Goal: Task Accomplishment & Management: Complete application form

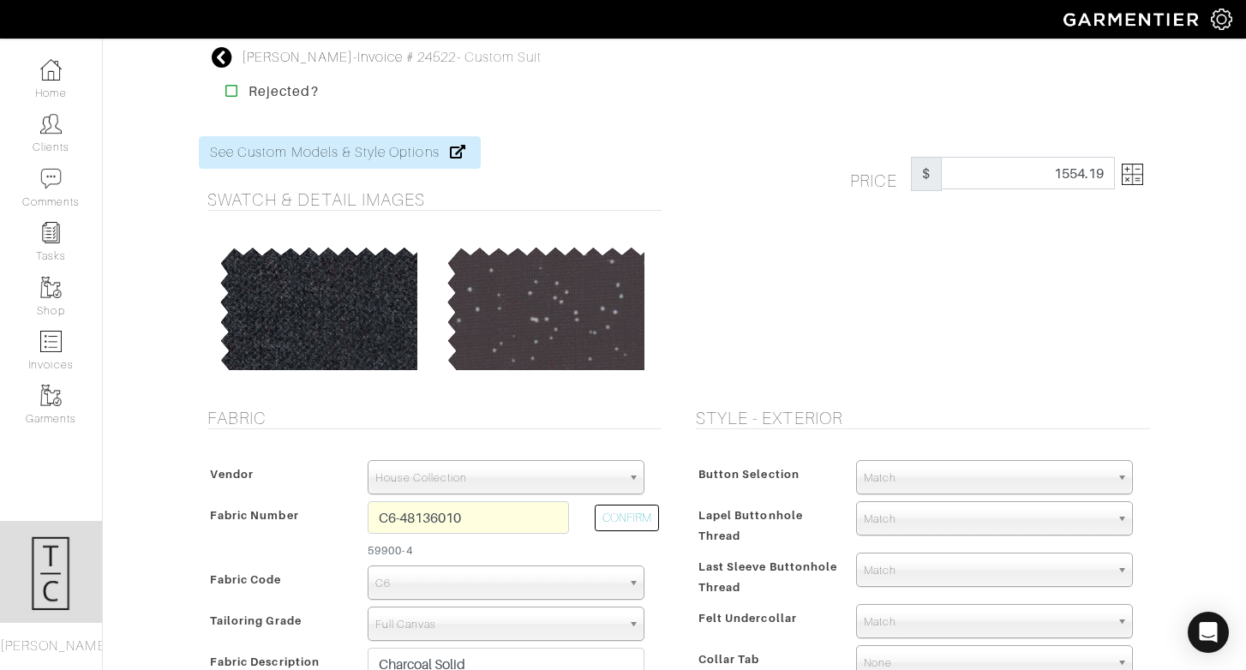
select select "5818"
select select
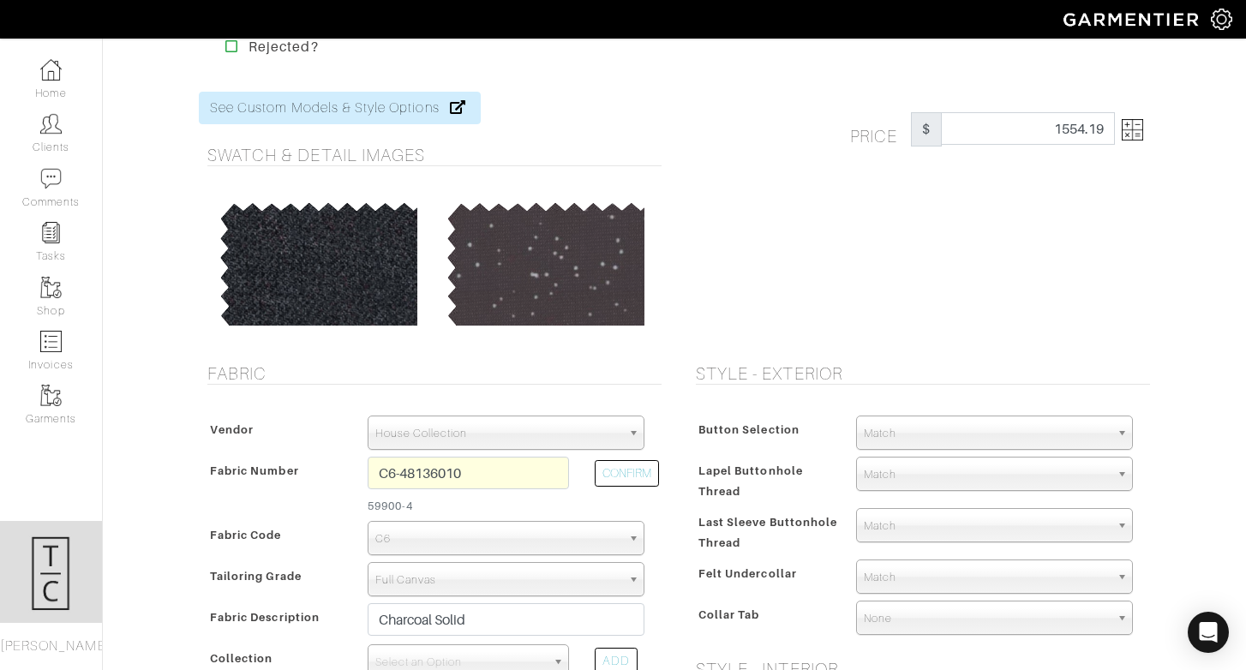
click at [1124, 125] on img at bounding box center [1132, 129] width 21 height 21
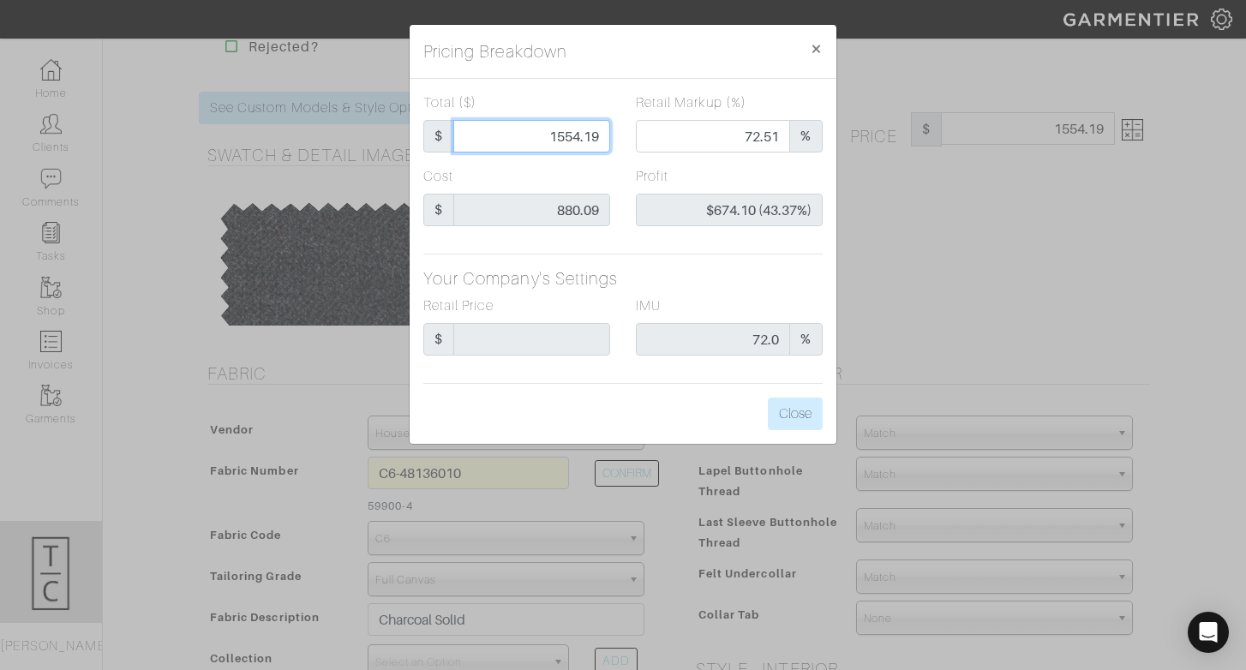
click at [574, 143] on input "1554.19" at bounding box center [531, 136] width 157 height 33
type input "8"
type input "0.00"
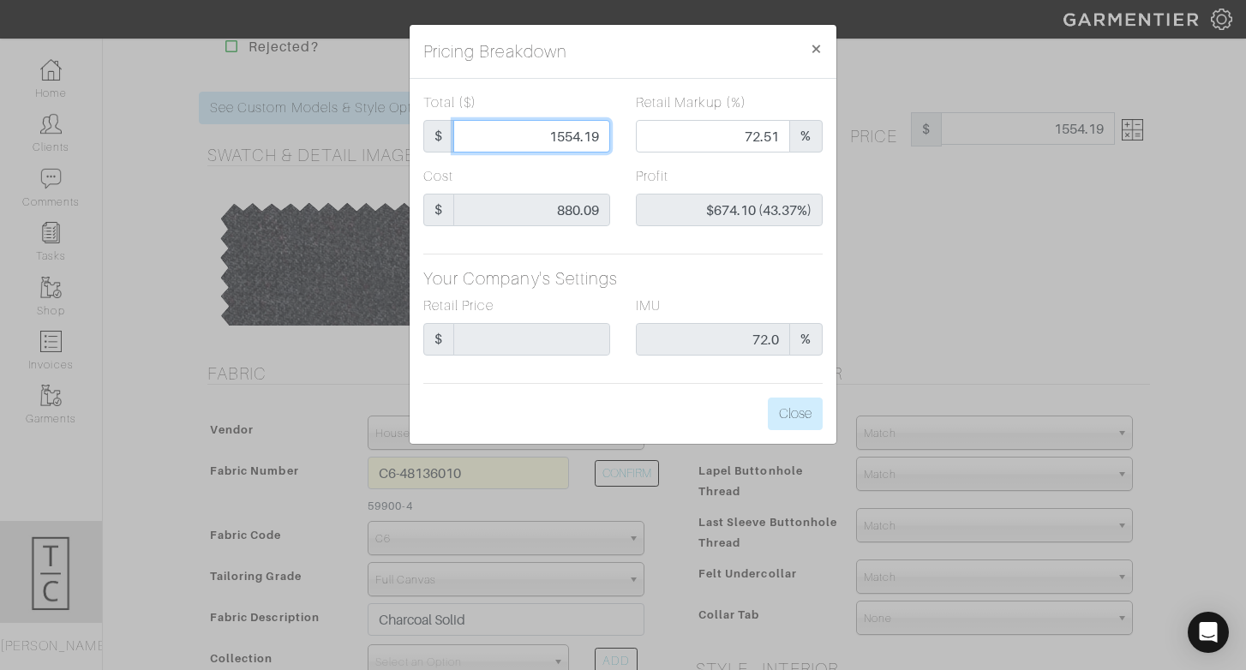
type input "-$872.09 (-10901.13%)"
type input "88"
type input "-$792.09 (-900.10%)"
type input "880"
type input "52.39"
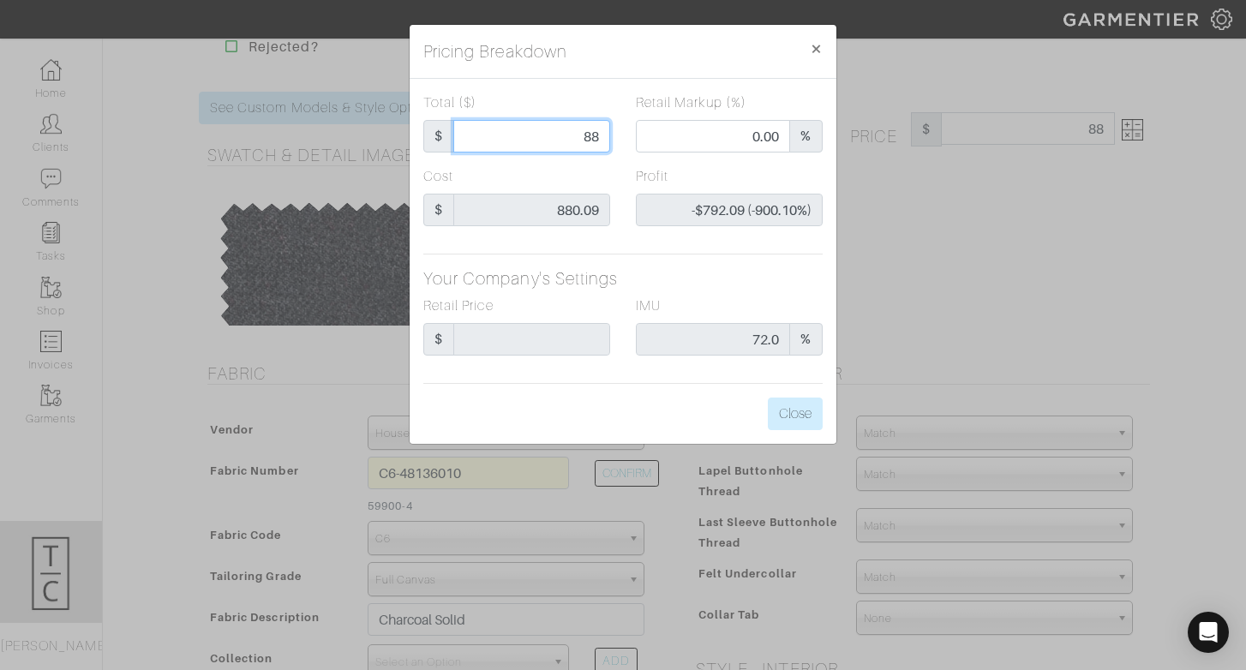
type input "-$0.09 (-0.01%)"
type input "880.09"
type input "$0.00 (0.00%)"
type input "880.09"
click at [665, 391] on div "Total ($) $ 880.09 Retail Markup (%) 52.39 % Cost $ 880.09 Profit $0.00 (0.00%)…" at bounding box center [623, 261] width 427 height 365
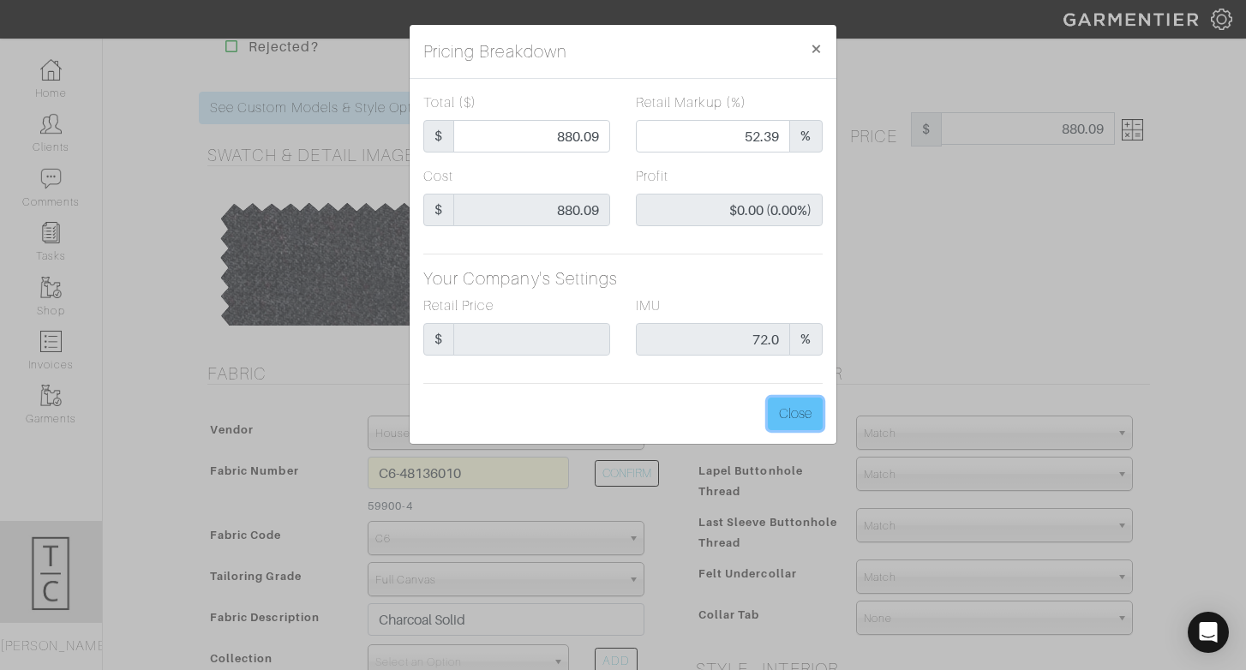
click at [781, 409] on button "Close" at bounding box center [795, 414] width 55 height 33
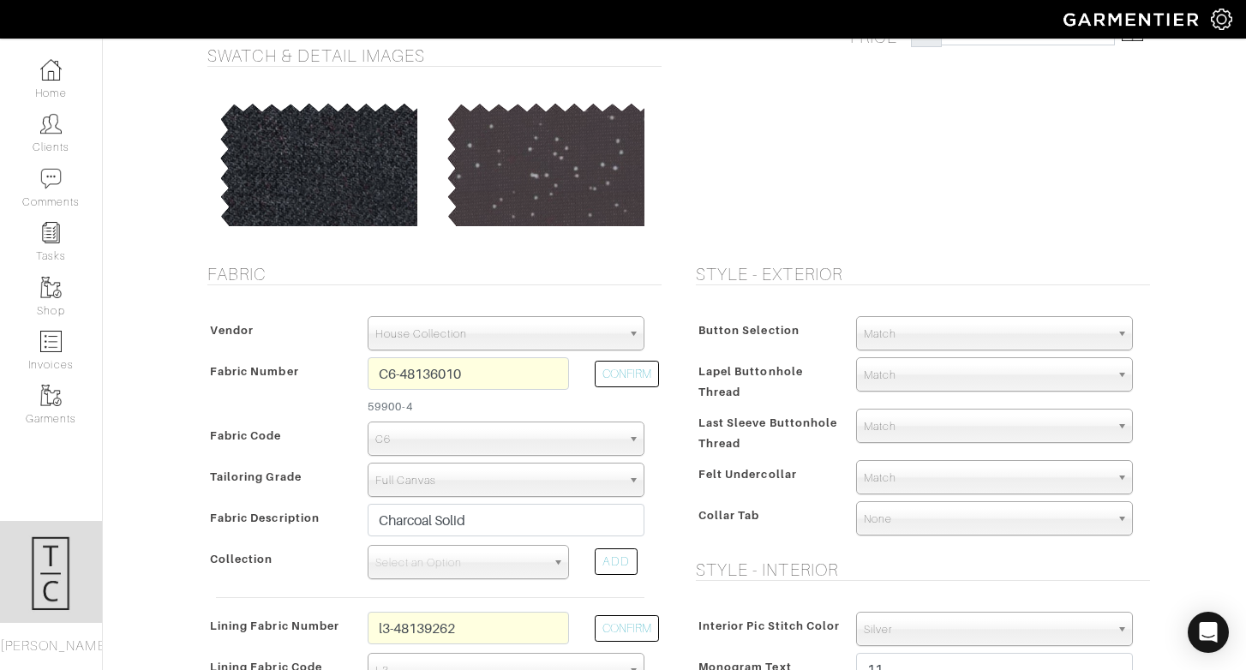
scroll to position [180, 0]
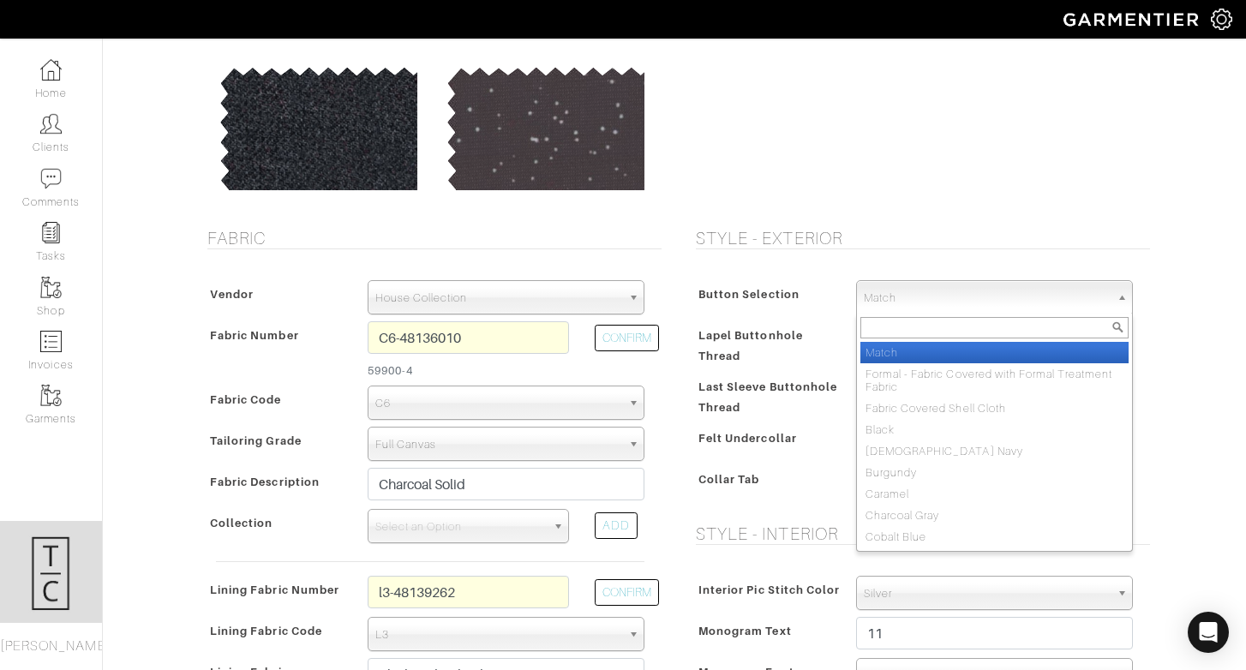
click at [903, 301] on span "Match" at bounding box center [987, 298] width 246 height 34
type input "prem"
select select "111"
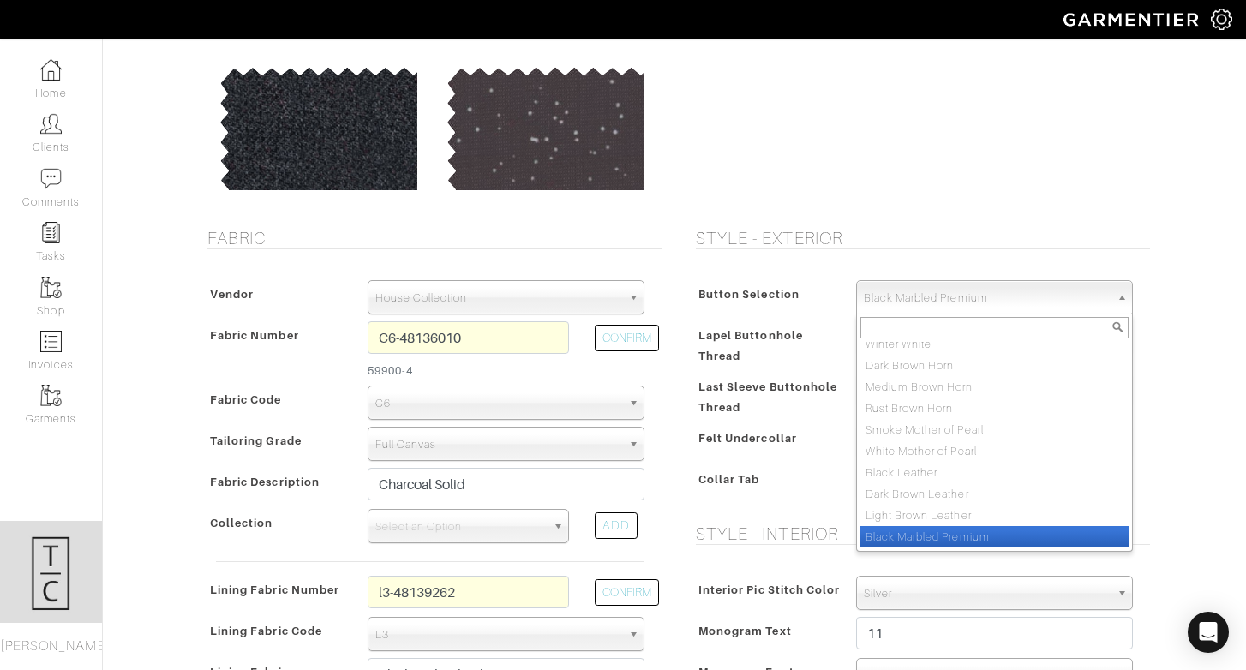
click at [903, 304] on span "Black Marbled Premium" at bounding box center [987, 298] width 246 height 34
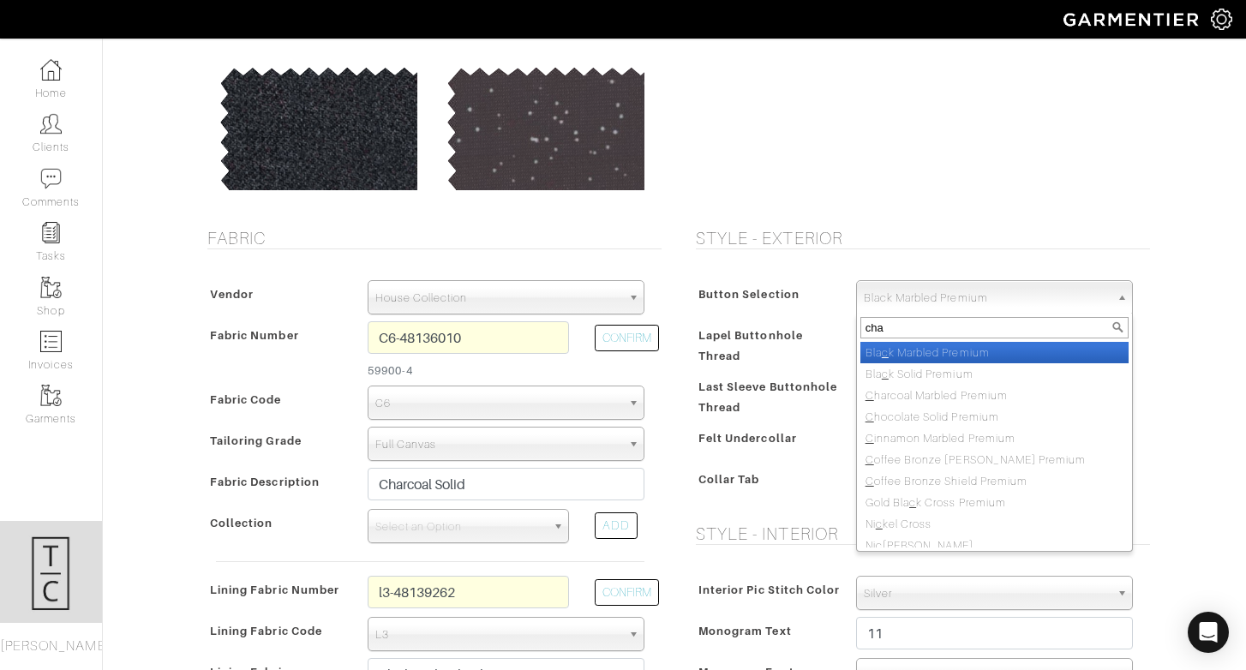
type input "char"
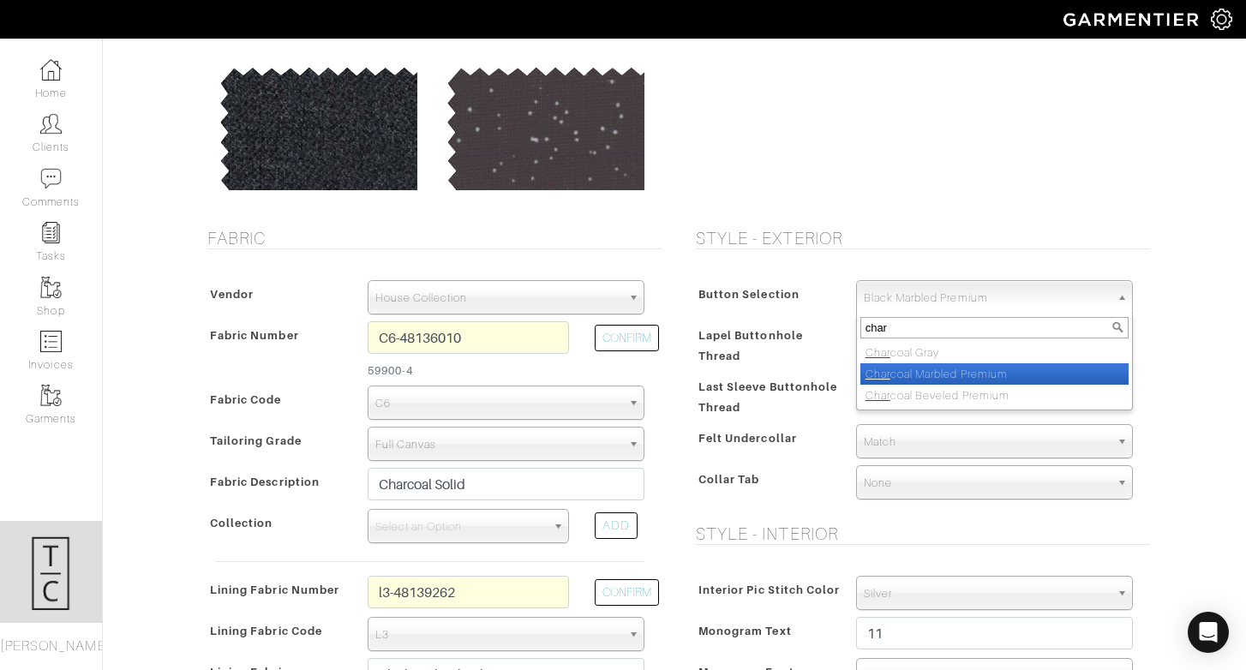
select select "110"
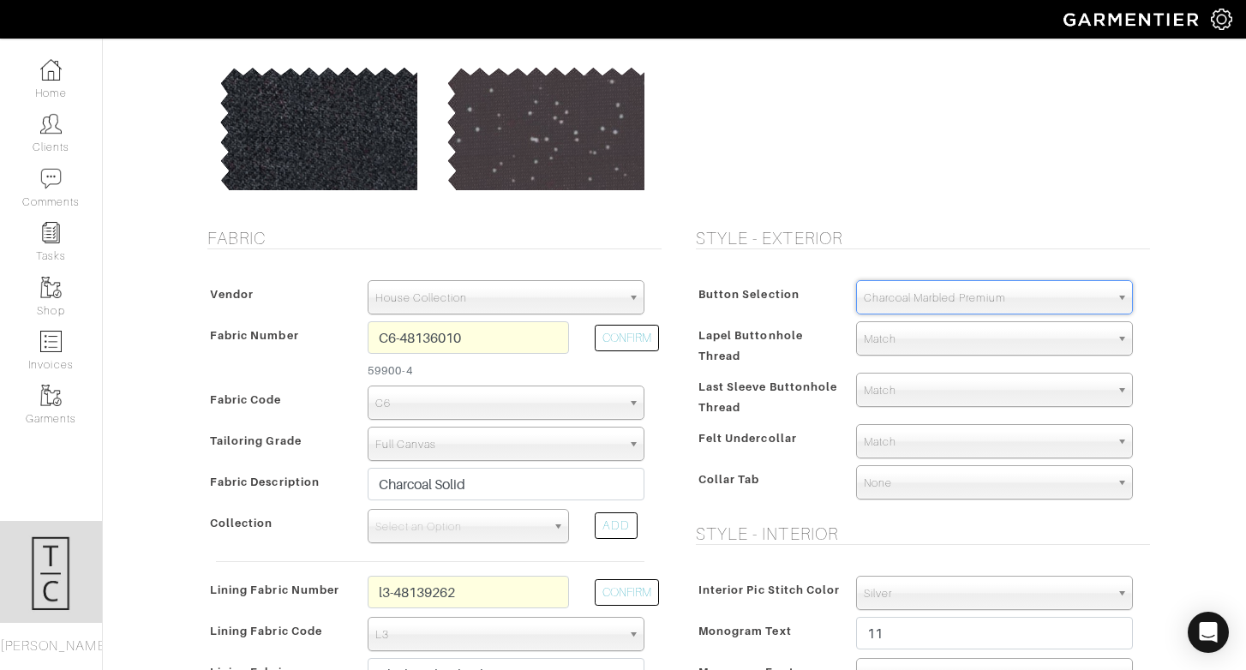
click at [793, 441] on span "Felt Undercollar" at bounding box center [748, 438] width 99 height 25
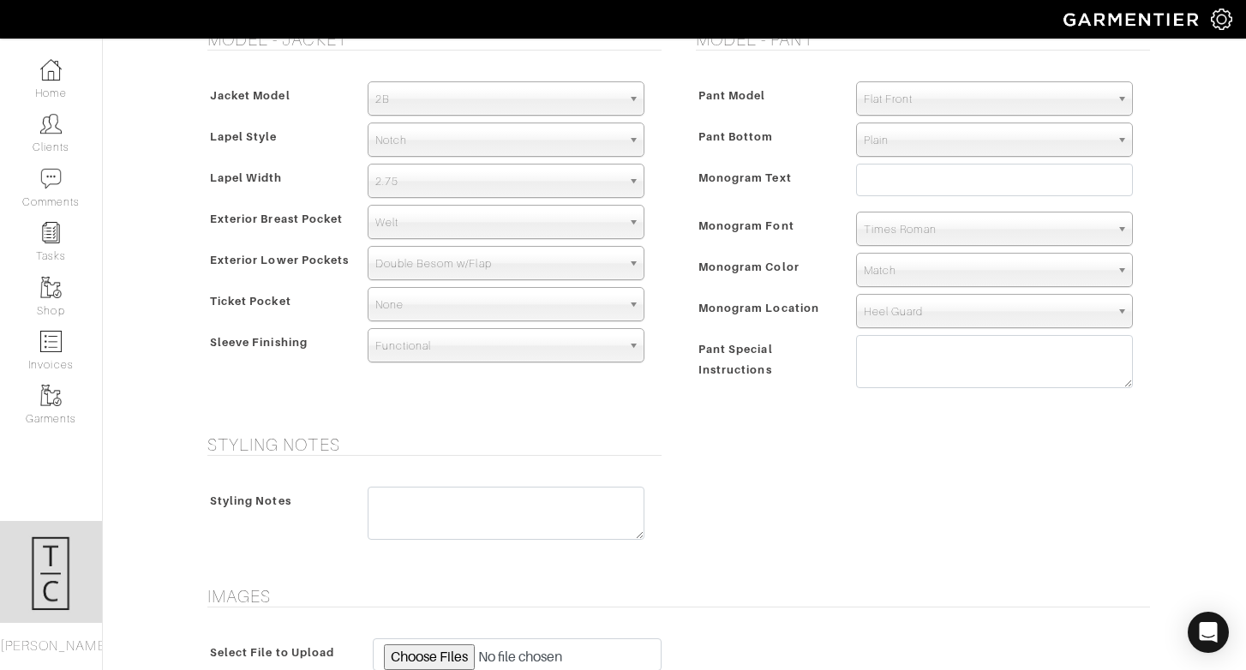
scroll to position [1034, 0]
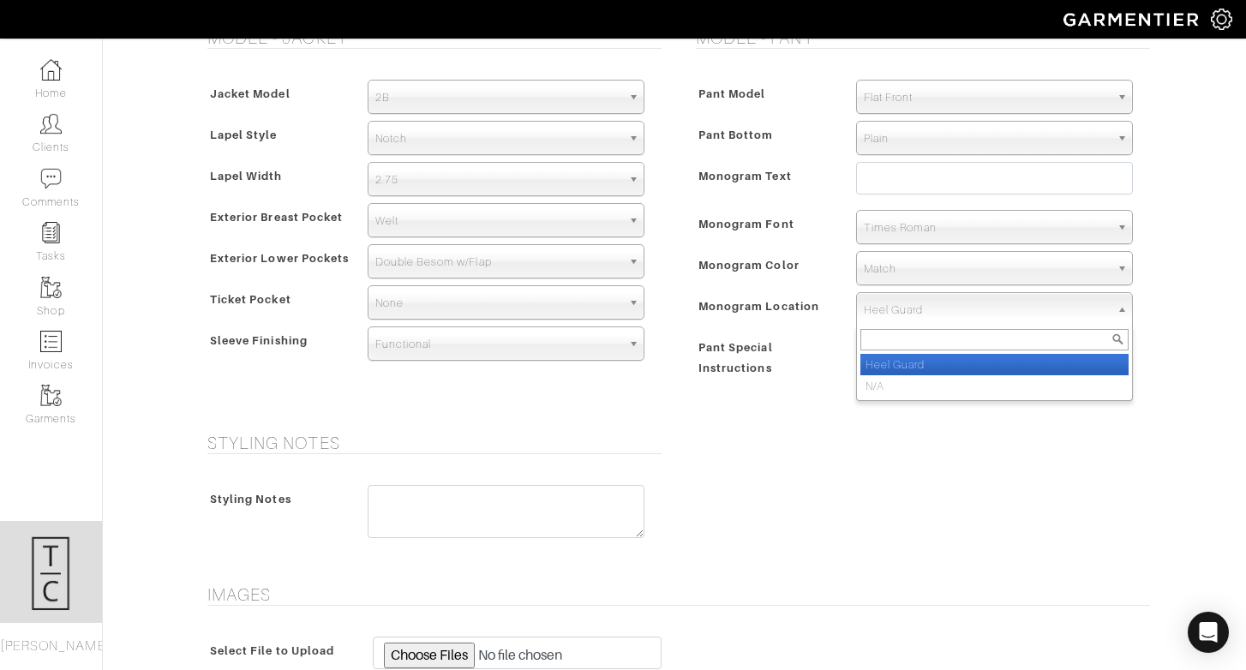
click at [901, 322] on span "Heel Guard" at bounding box center [987, 310] width 246 height 34
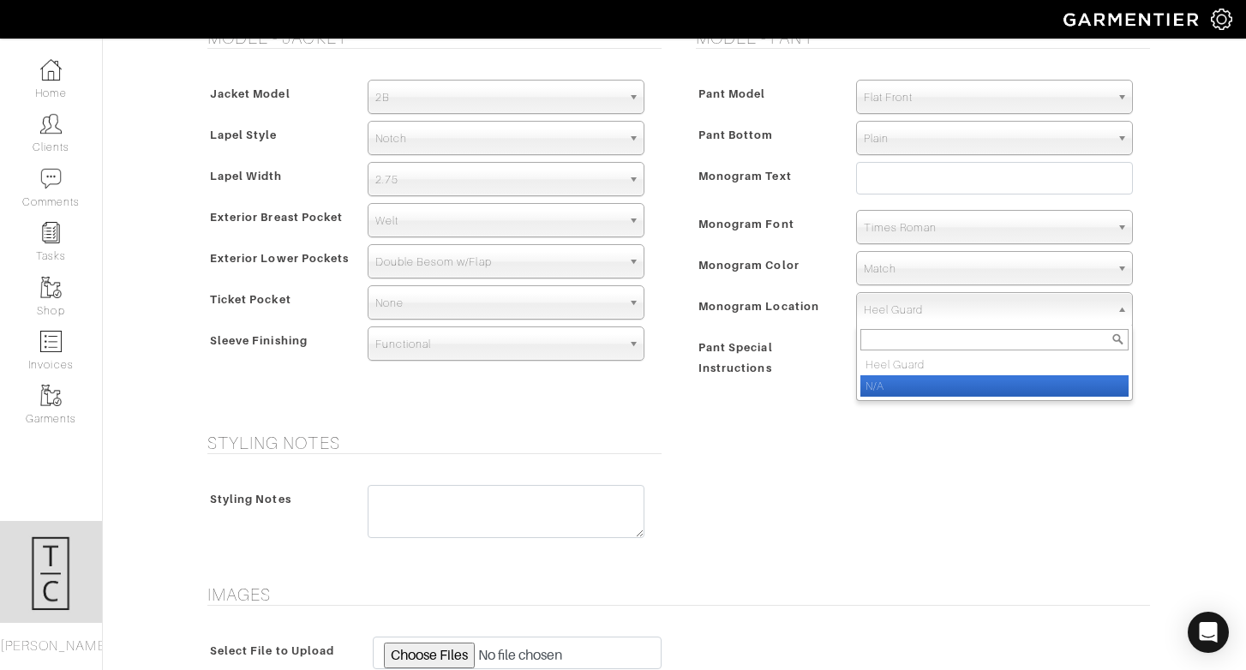
click at [903, 382] on li "N/A" at bounding box center [995, 385] width 268 height 21
select select "N/A"
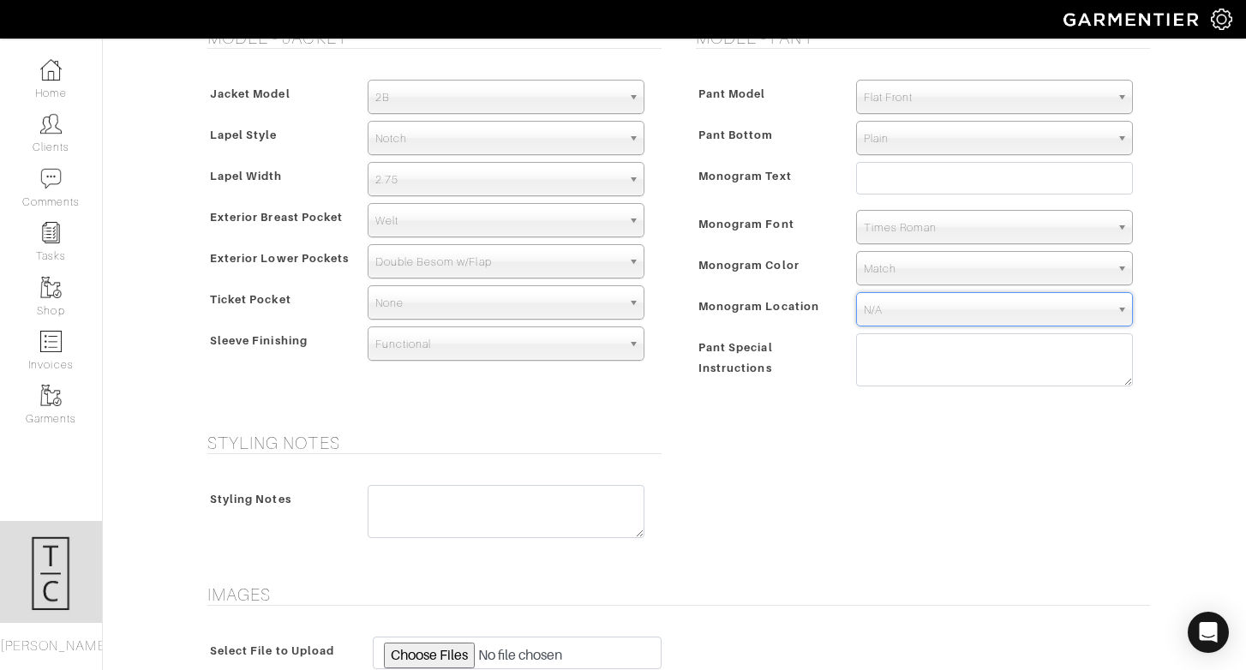
click at [797, 382] on div "Pant Special Instructions" at bounding box center [768, 366] width 152 height 58
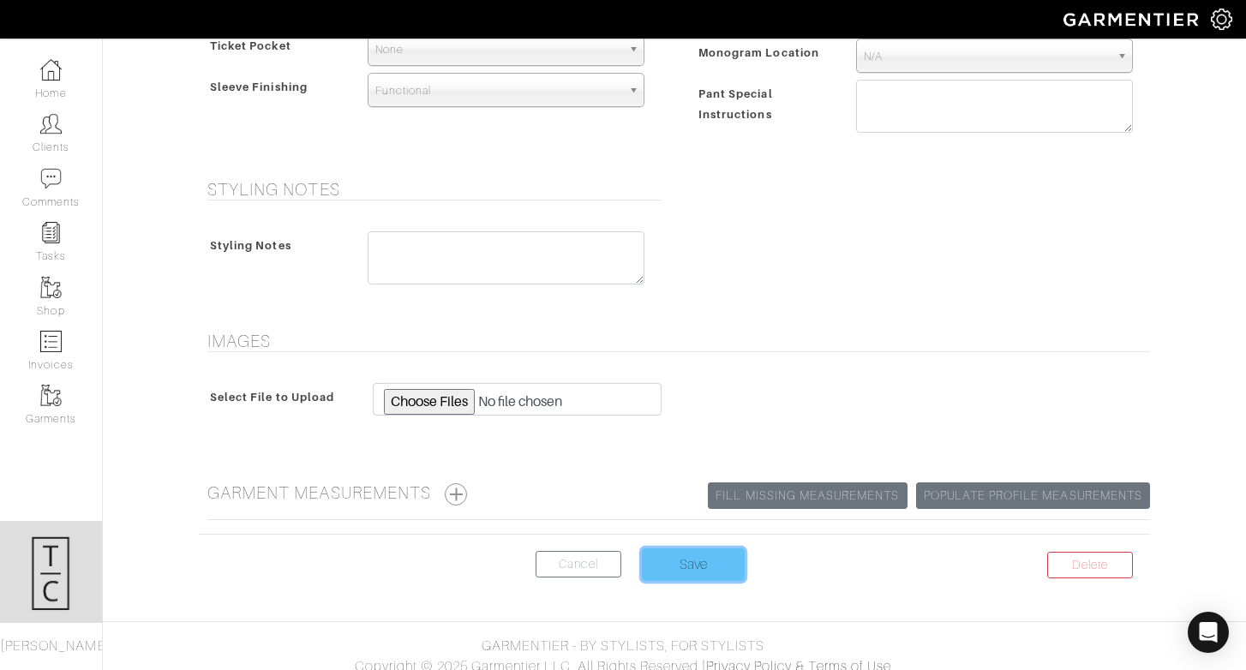
click at [705, 561] on input "Save" at bounding box center [693, 565] width 103 height 33
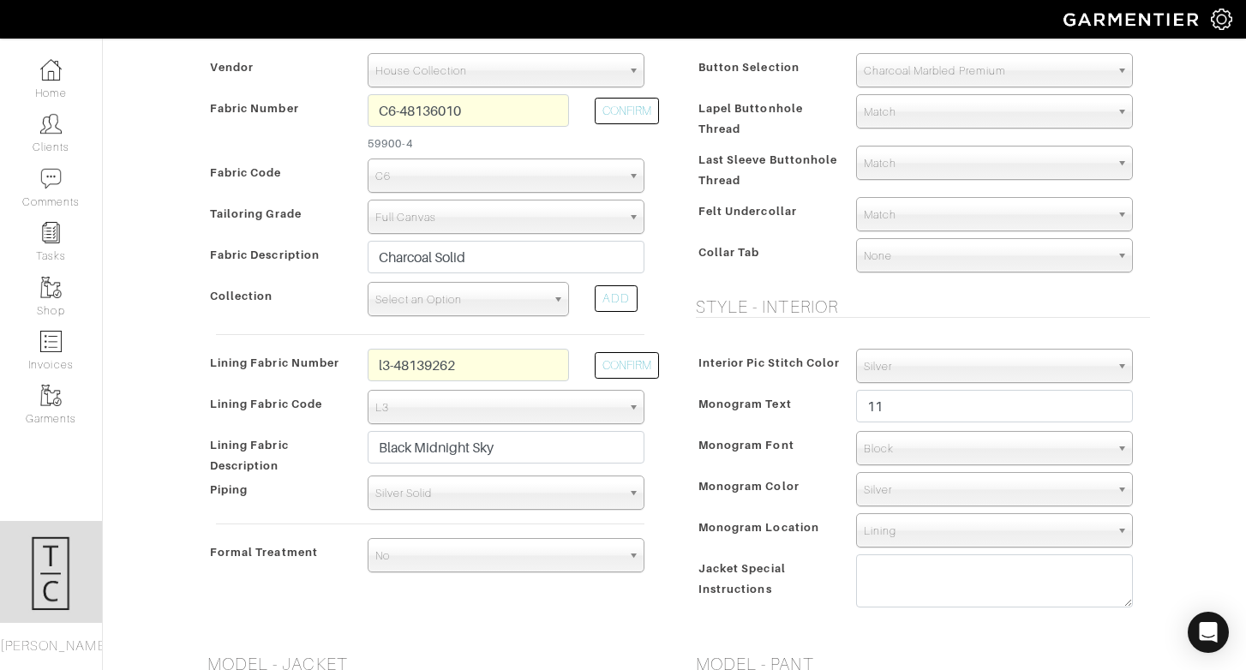
scroll to position [395, 0]
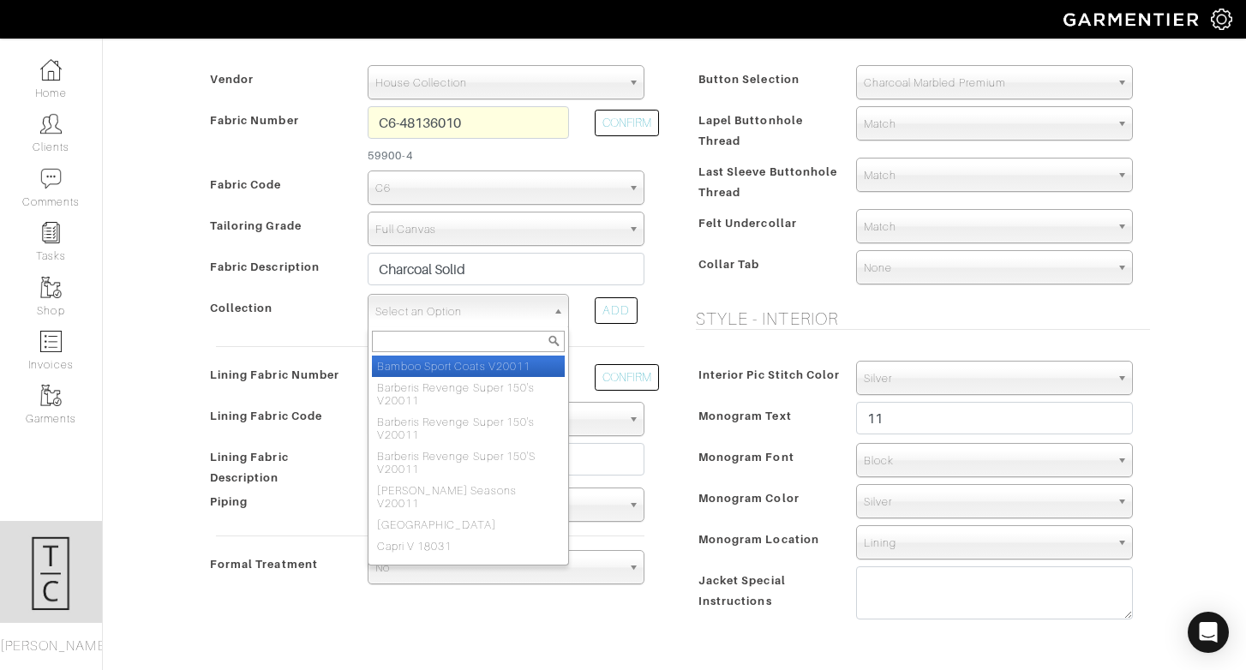
click at [479, 302] on span "Select an Option" at bounding box center [460, 312] width 171 height 34
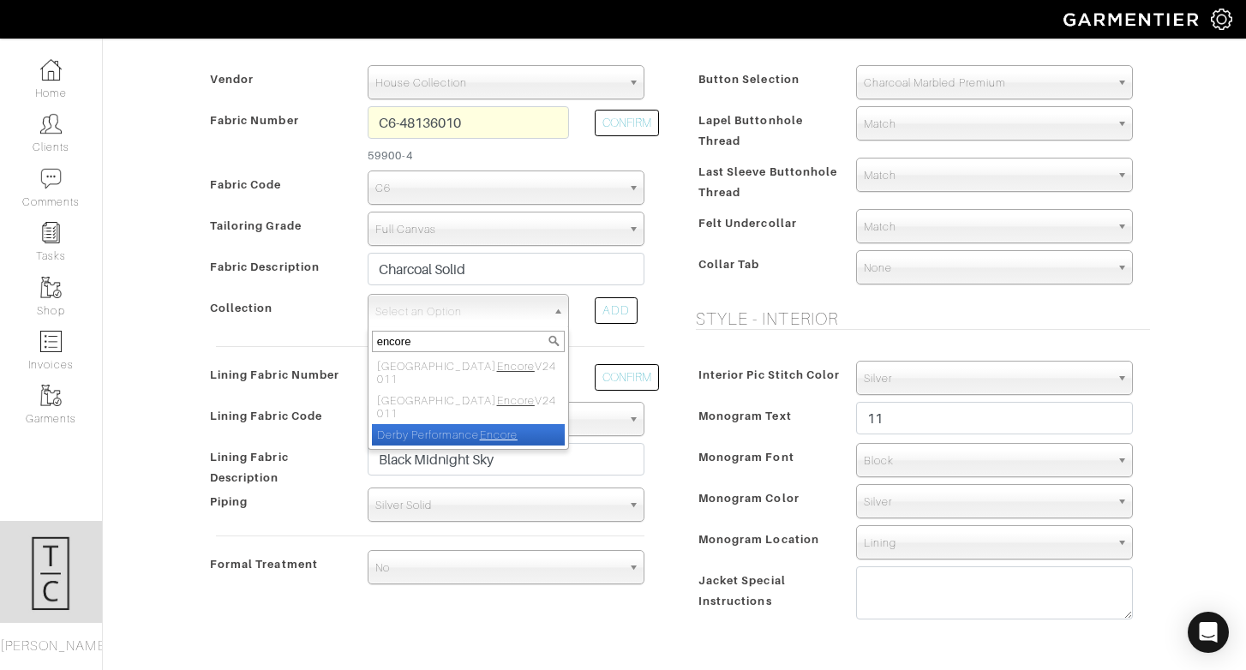
type input "encore"
click at [501, 424] on li "Derby Performance Encore" at bounding box center [468, 434] width 193 height 21
select select "813"
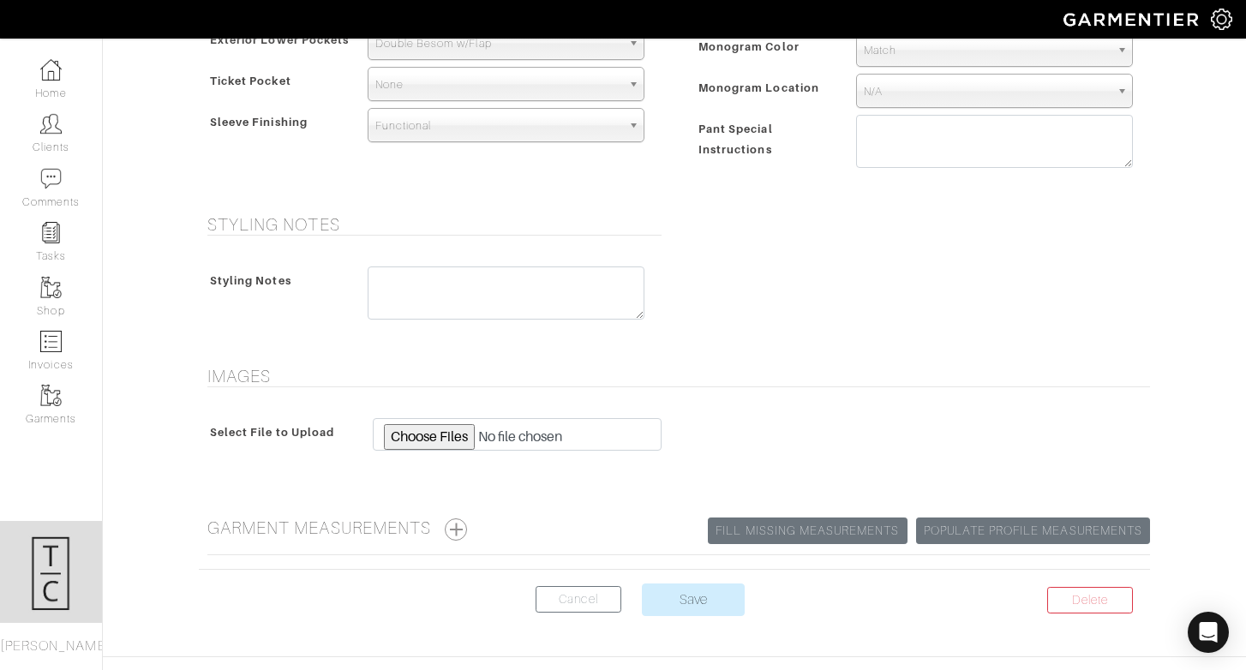
scroll to position [1295, 0]
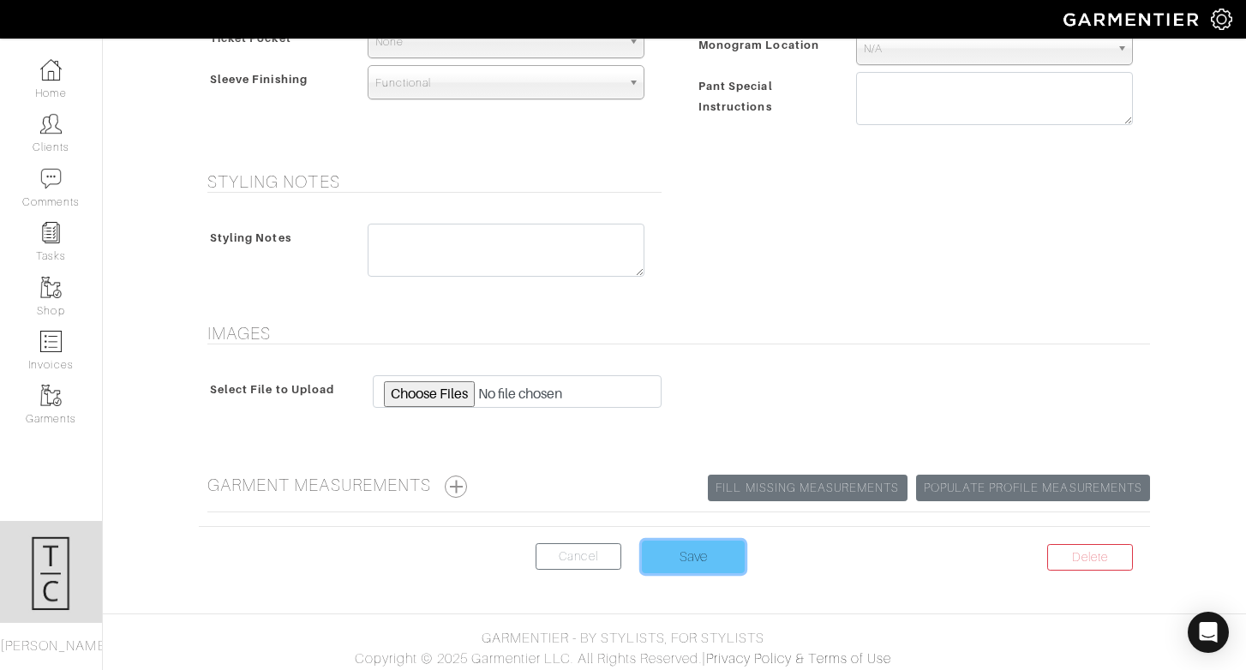
click at [687, 559] on input "Save" at bounding box center [693, 557] width 103 height 33
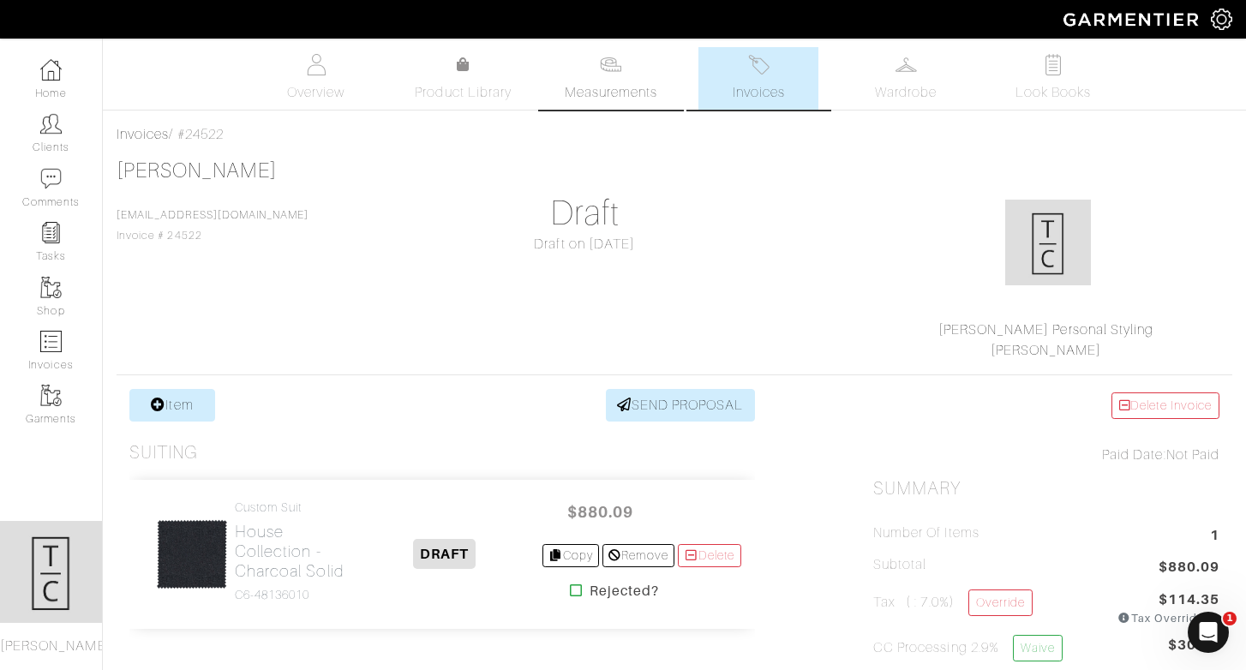
click at [612, 67] on img at bounding box center [610, 64] width 21 height 21
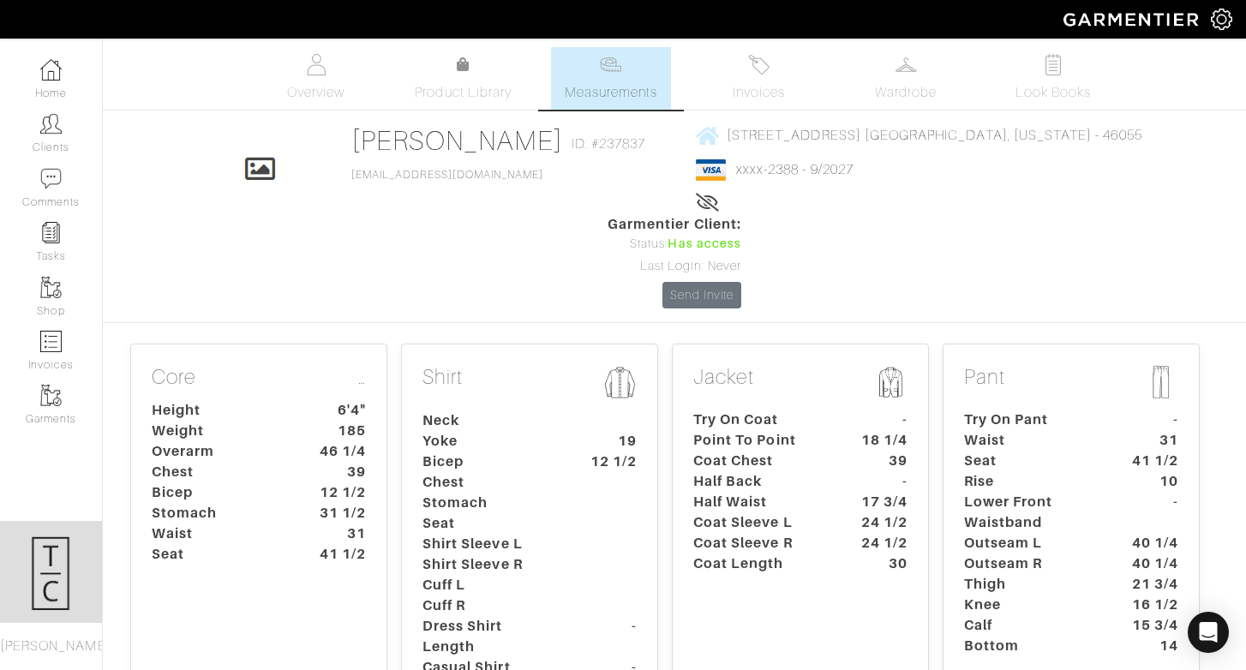
click at [818, 513] on dt "Coat Sleeve L" at bounding box center [761, 523] width 160 height 21
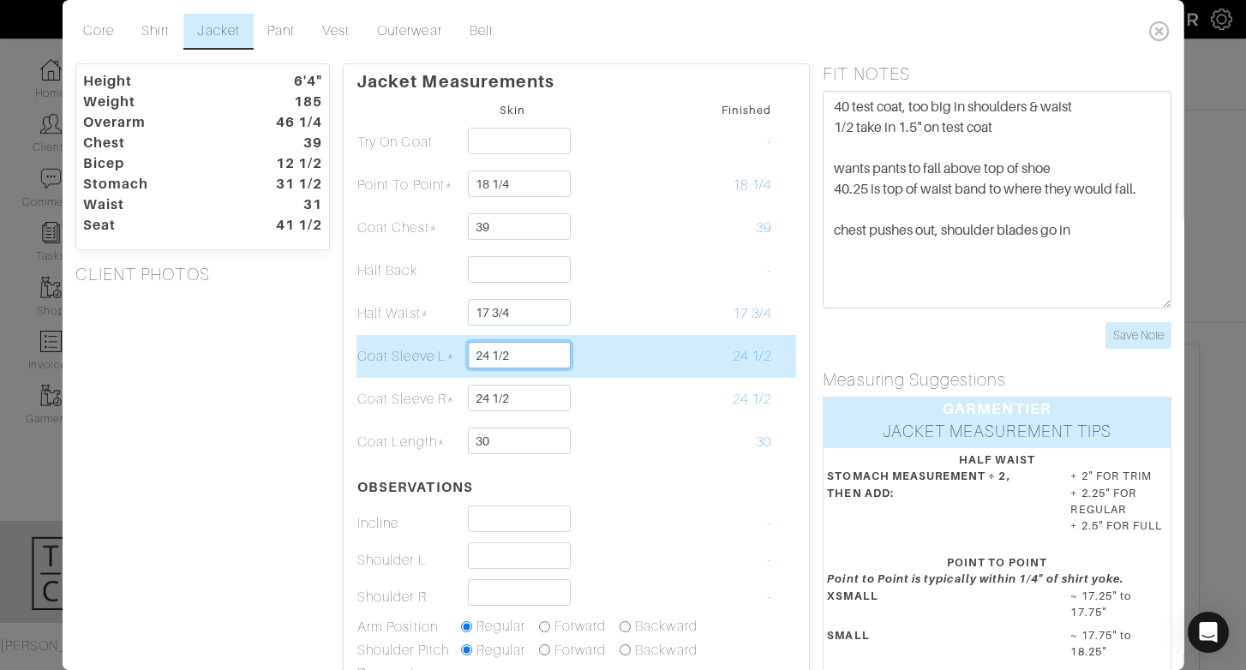
click at [537, 363] on input "24 1/2" at bounding box center [519, 355] width 102 height 27
click at [537, 356] on input "24 1/2" at bounding box center [519, 355] width 102 height 27
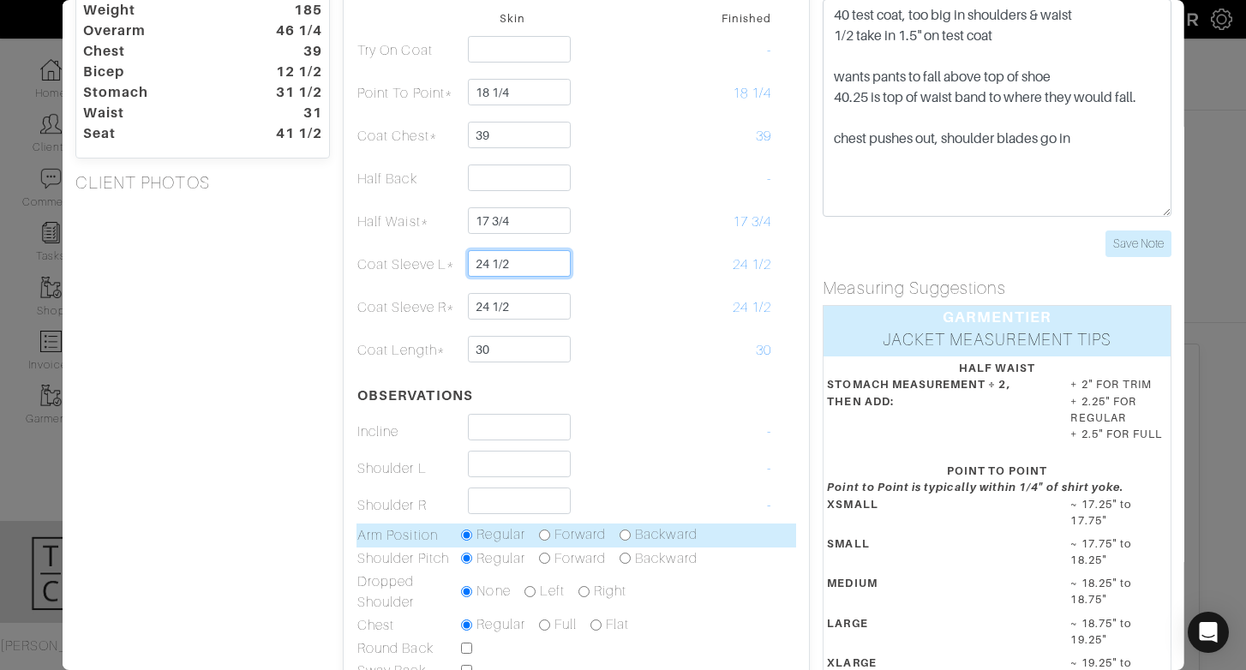
scroll to position [99, 0]
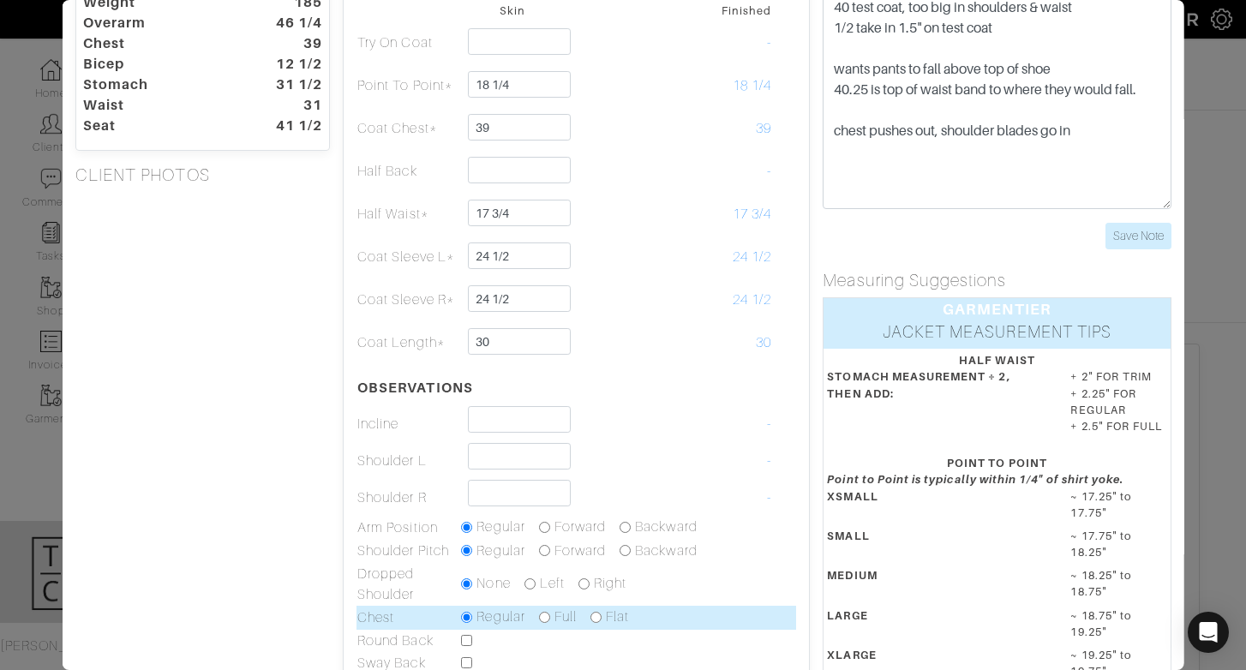
click at [544, 615] on input "radio" at bounding box center [544, 617] width 11 height 11
radio input "true"
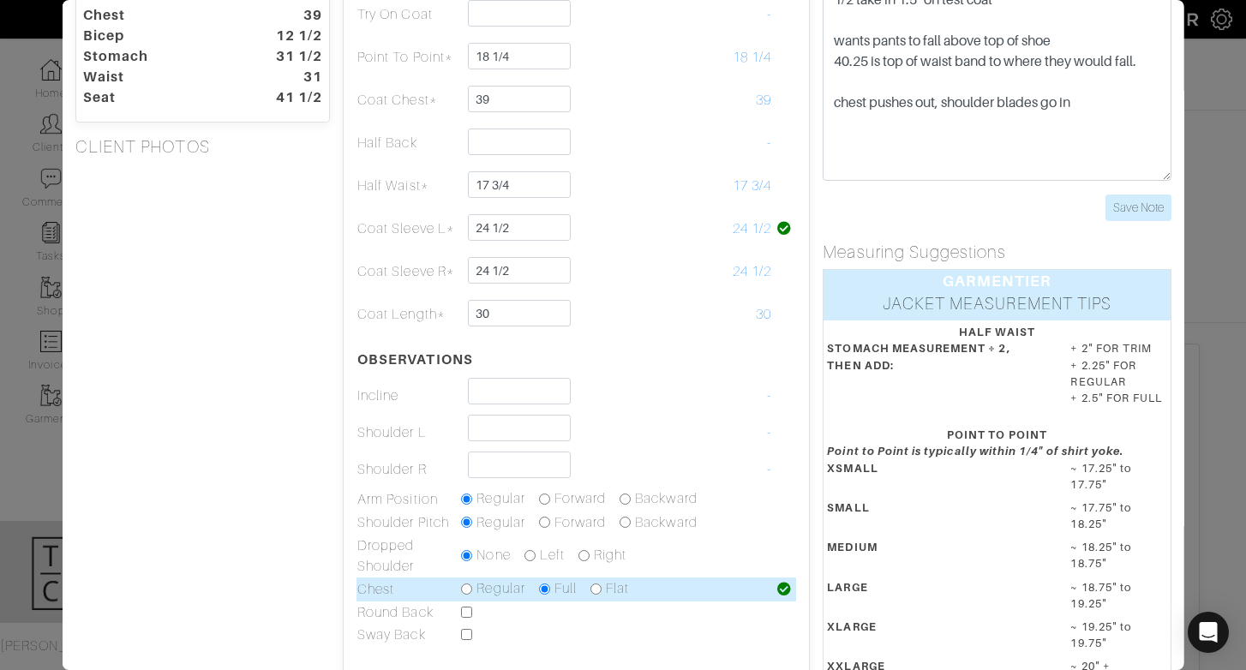
scroll to position [129, 0]
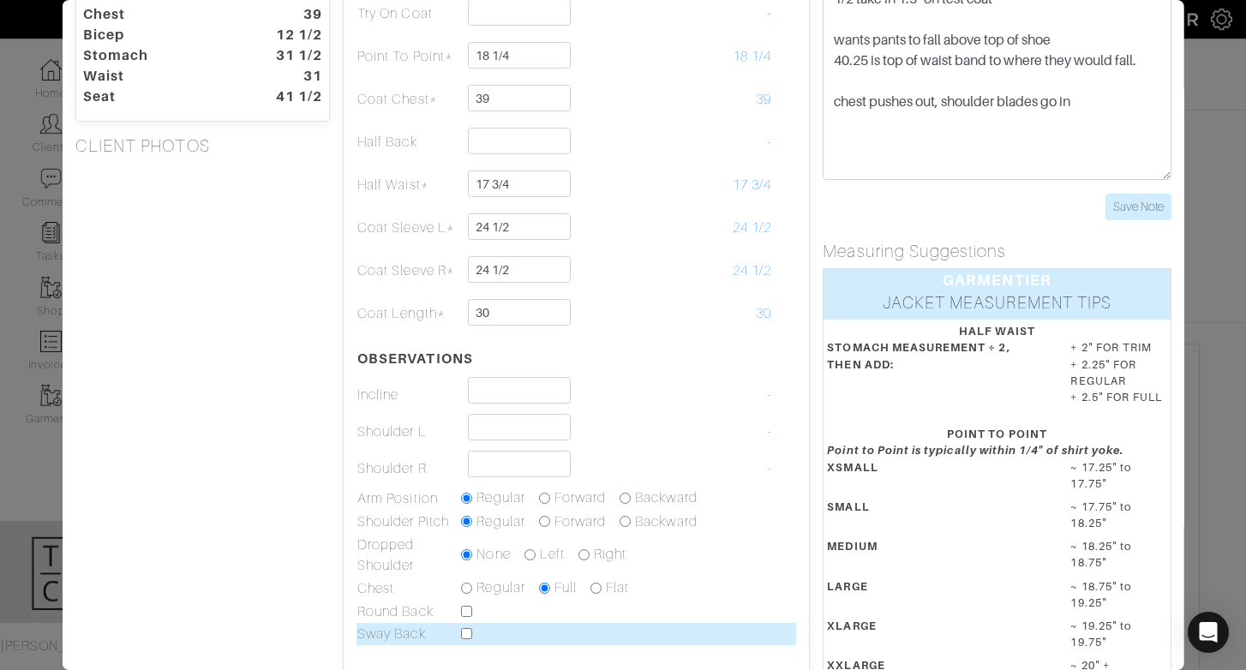
click at [536, 626] on td at bounding box center [616, 634] width 312 height 22
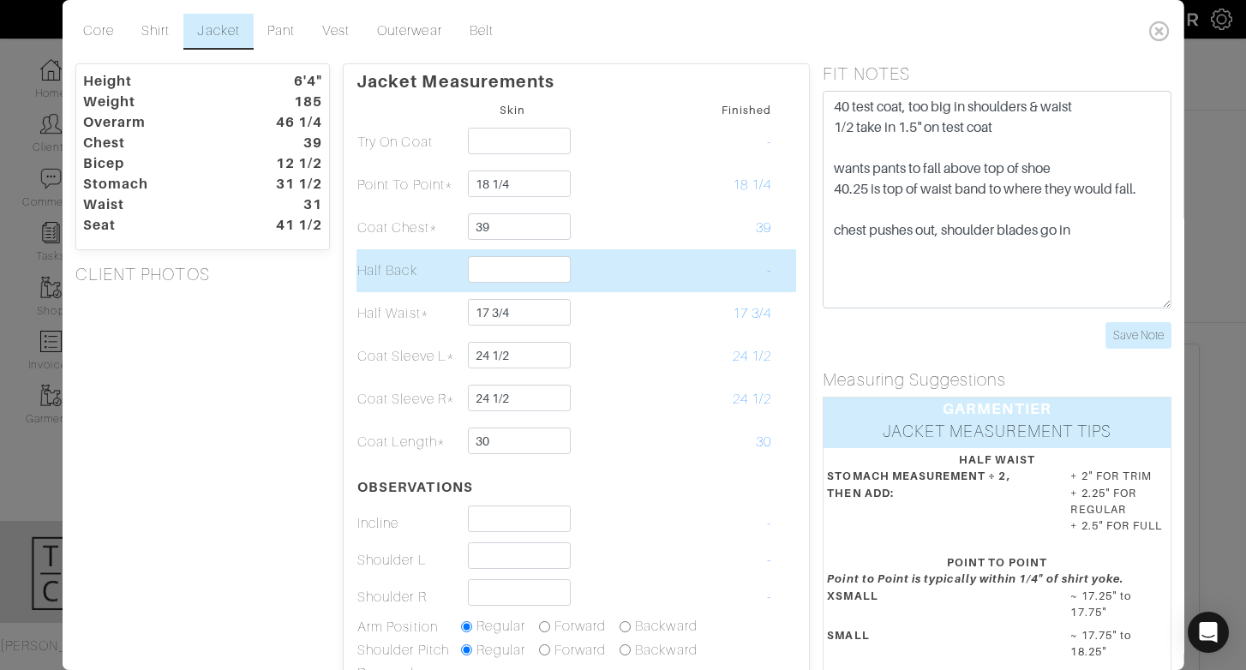
click at [643, 285] on td at bounding box center [616, 270] width 104 height 43
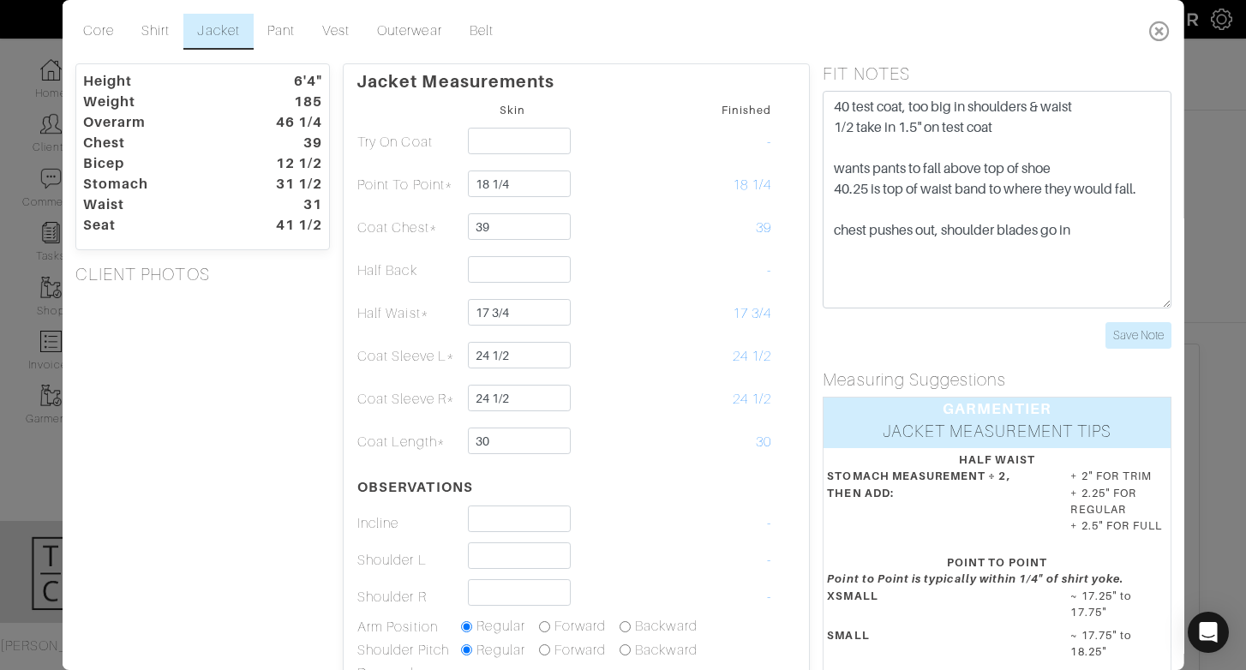
click at [1161, 36] on icon at bounding box center [1159, 31] width 35 height 34
